Goal: Information Seeking & Learning: Learn about a topic

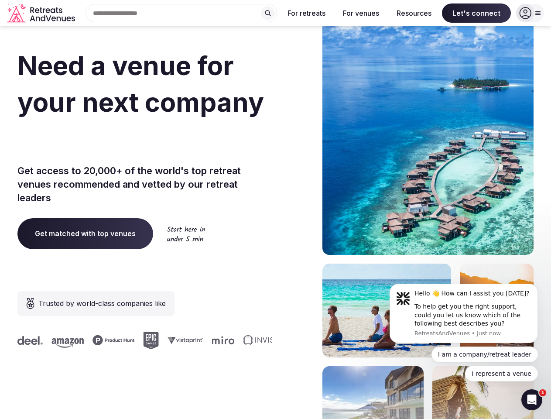
click at [276, 210] on div "Need a venue for your next company retreat? Get access to 20,000+ of the world'…" at bounding box center [275, 261] width 517 height 526
click at [182, 13] on div "Search Popular Destinations [GEOGRAPHIC_DATA], [GEOGRAPHIC_DATA] [GEOGRAPHIC_DA…" at bounding box center [178, 13] width 199 height 18
click at [268, 13] on input "text" at bounding box center [182, 13] width 192 height 18
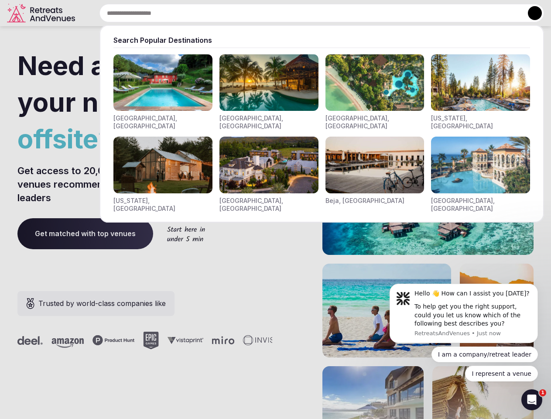
click at [307, 13] on input "text" at bounding box center [322, 13] width 445 height 18
click at [361, 13] on input "text" at bounding box center [322, 13] width 445 height 18
click at [414, 13] on input "text" at bounding box center [322, 13] width 445 height 18
click at [477, 13] on input "text" at bounding box center [322, 13] width 445 height 18
click at [530, 13] on button at bounding box center [535, 13] width 14 height 14
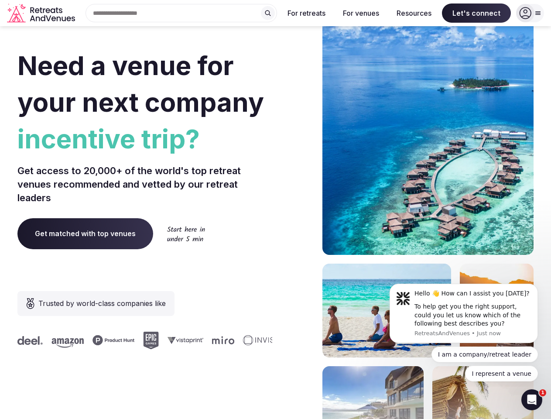
click at [464, 313] on div "To help get you the right support, could you let us know which of the following…" at bounding box center [473, 316] width 117 height 26
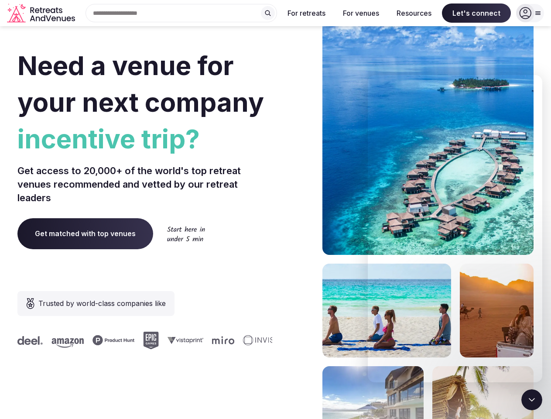
click at [540, 286] on section "Need a venue for your next company incentive trip? Get access to 20,000+ of the…" at bounding box center [275, 261] width 551 height 526
